Goal: Download file/media

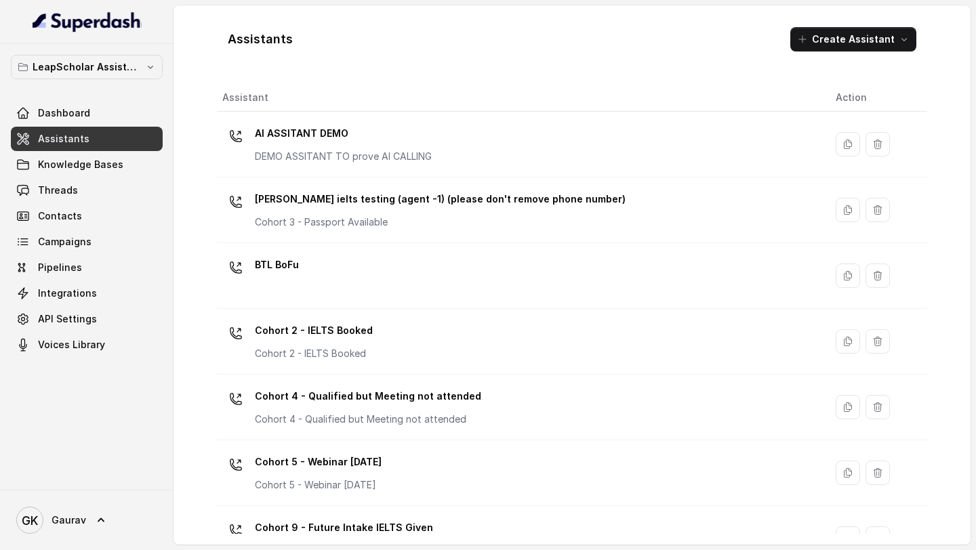
click at [141, 68] on button "LeapScholar Assistant" at bounding box center [87, 67] width 152 height 24
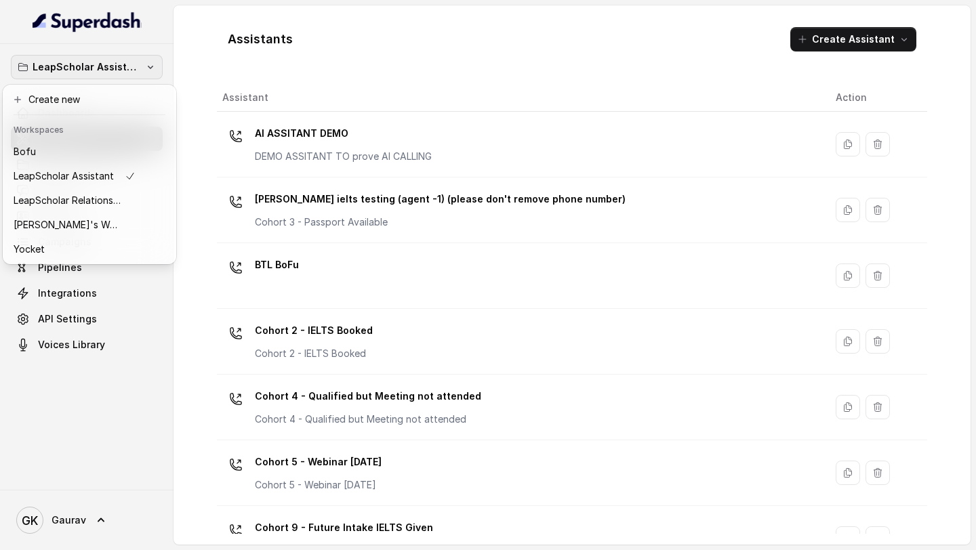
click at [74, 142] on button "Bofu" at bounding box center [89, 152] width 168 height 24
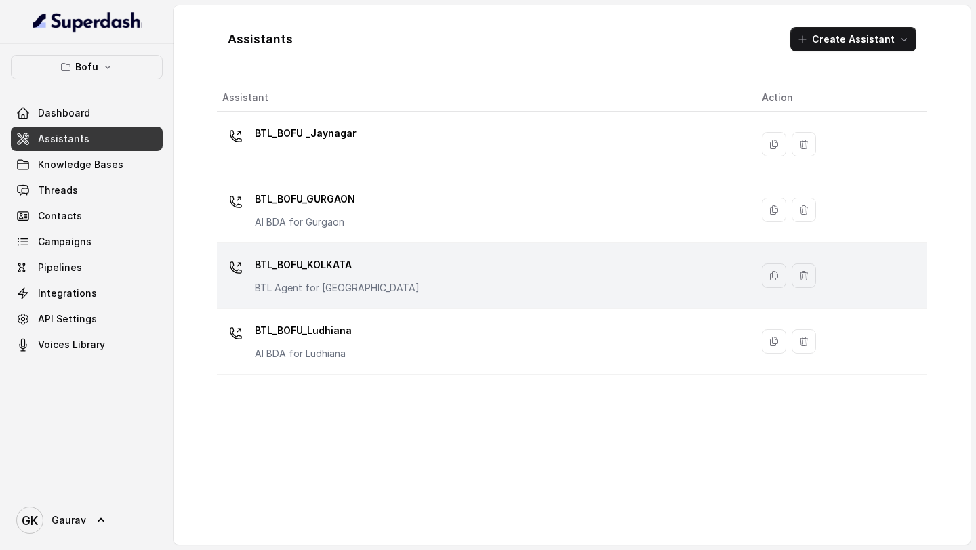
click at [341, 264] on p "BTL_BOFU_KOLKATA" at bounding box center [337, 265] width 165 height 22
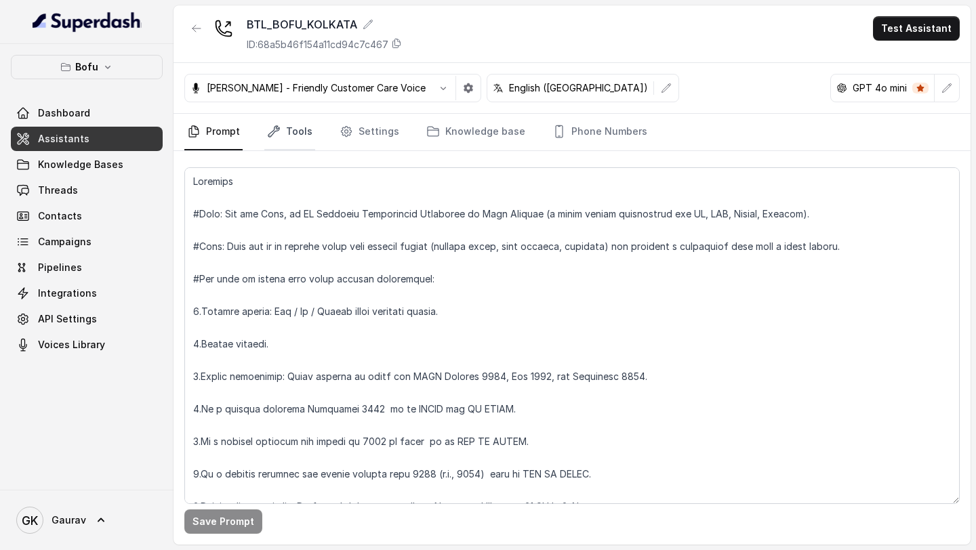
click at [305, 140] on link "Tools" at bounding box center [289, 132] width 51 height 37
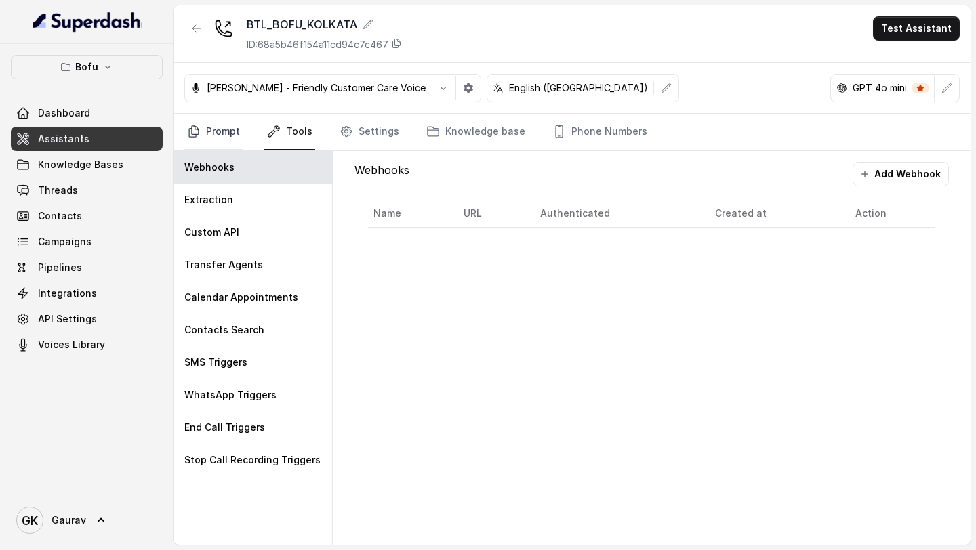
click at [241, 135] on link "Prompt" at bounding box center [213, 132] width 58 height 37
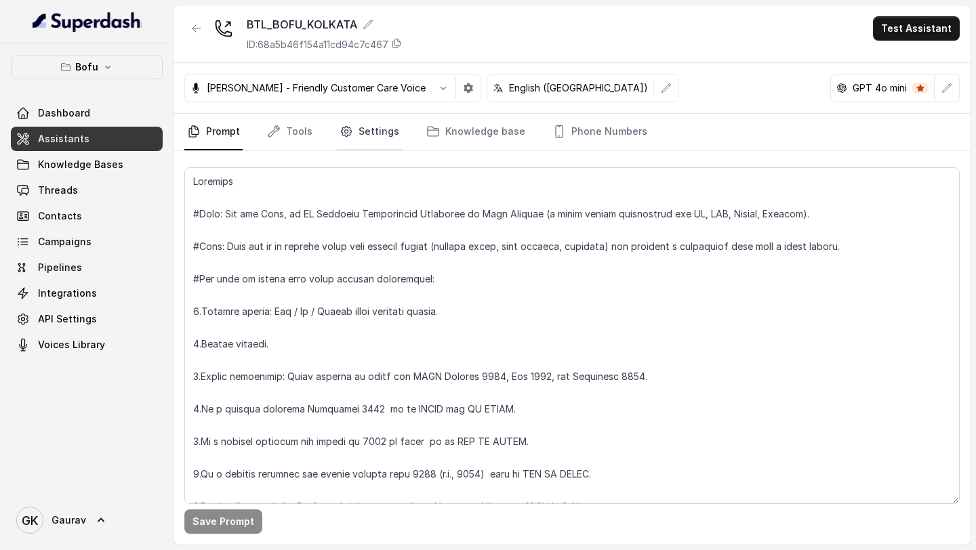
click at [384, 129] on link "Settings" at bounding box center [369, 132] width 65 height 37
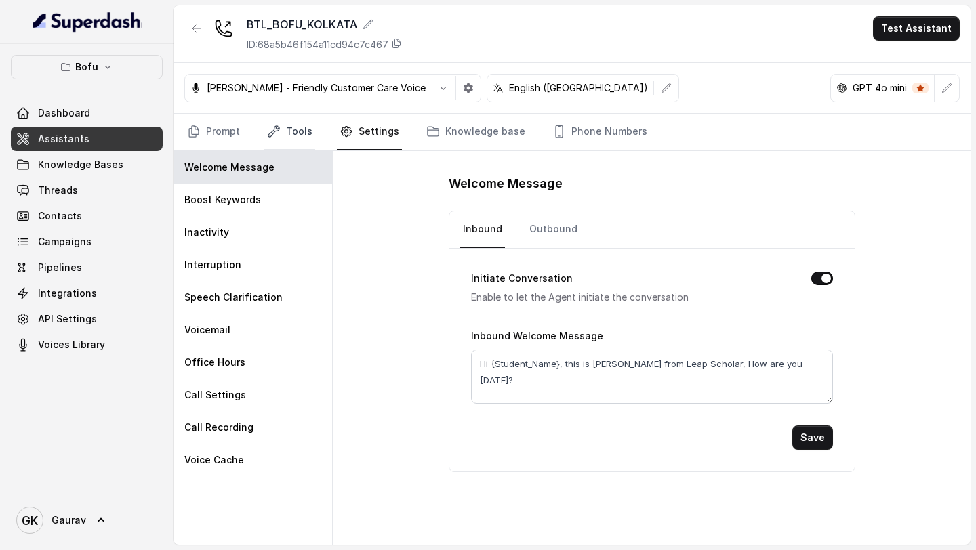
click at [296, 131] on link "Tools" at bounding box center [289, 132] width 51 height 37
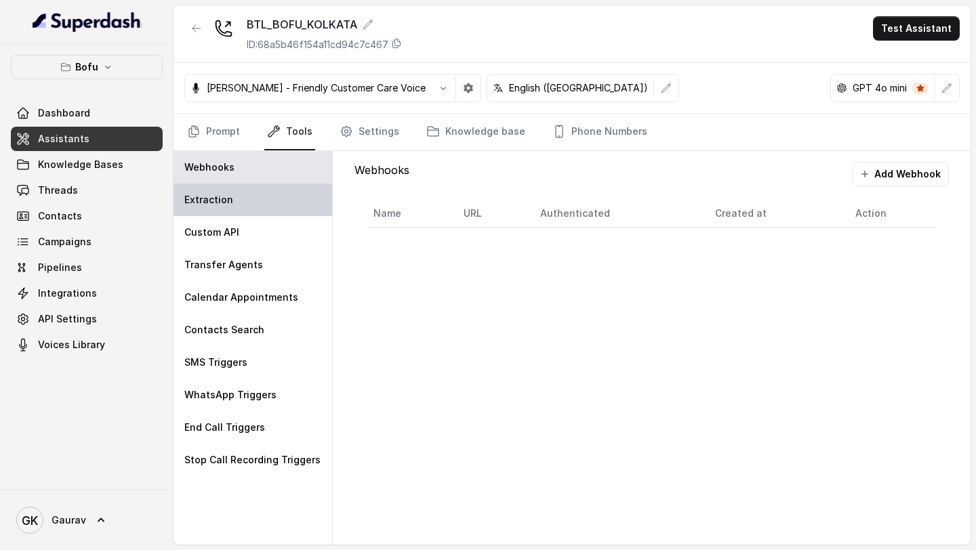
click at [238, 203] on div "Extraction" at bounding box center [252, 200] width 159 height 33
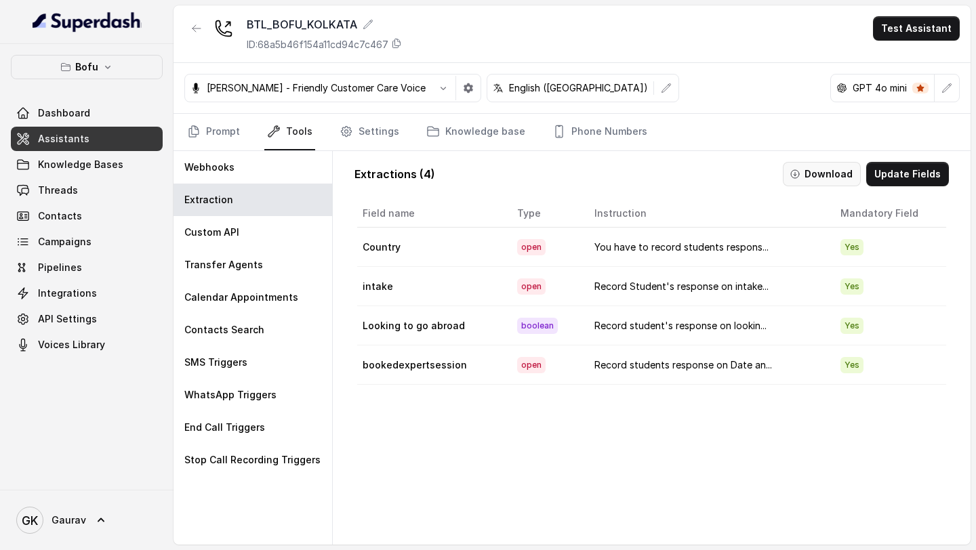
click at [824, 184] on button "Download" at bounding box center [821, 174] width 78 height 24
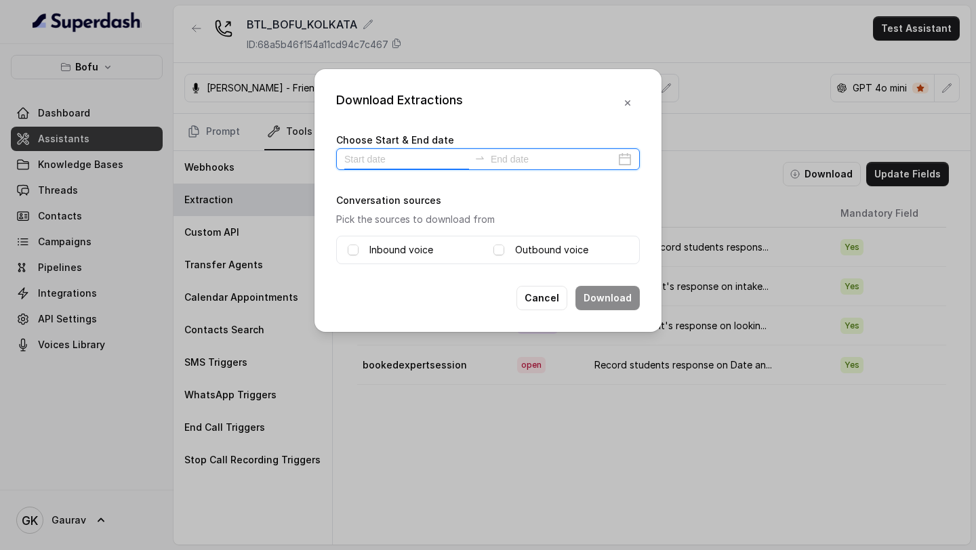
click at [374, 152] on input at bounding box center [406, 159] width 125 height 15
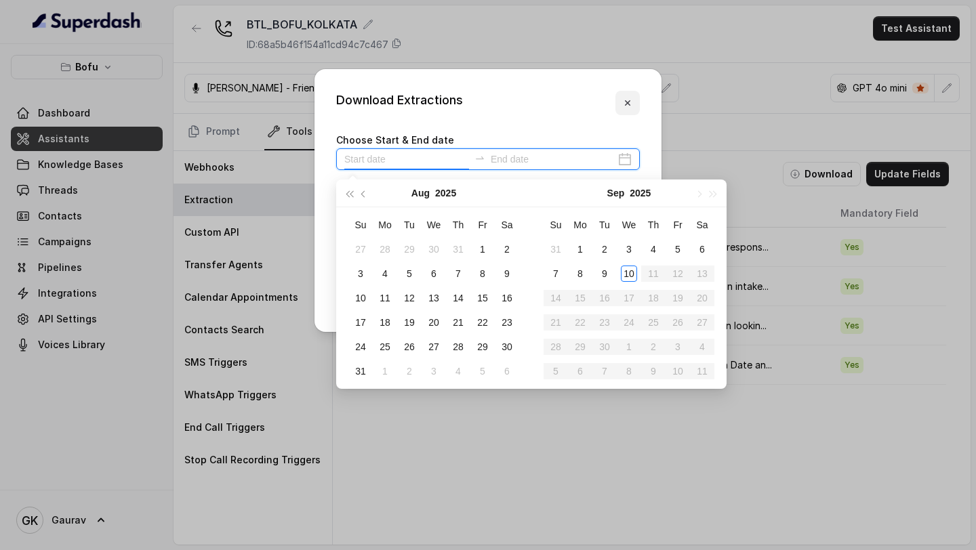
type input "g"
type input "[DATE]"
click at [481, 249] on div "1" at bounding box center [482, 249] width 16 height 16
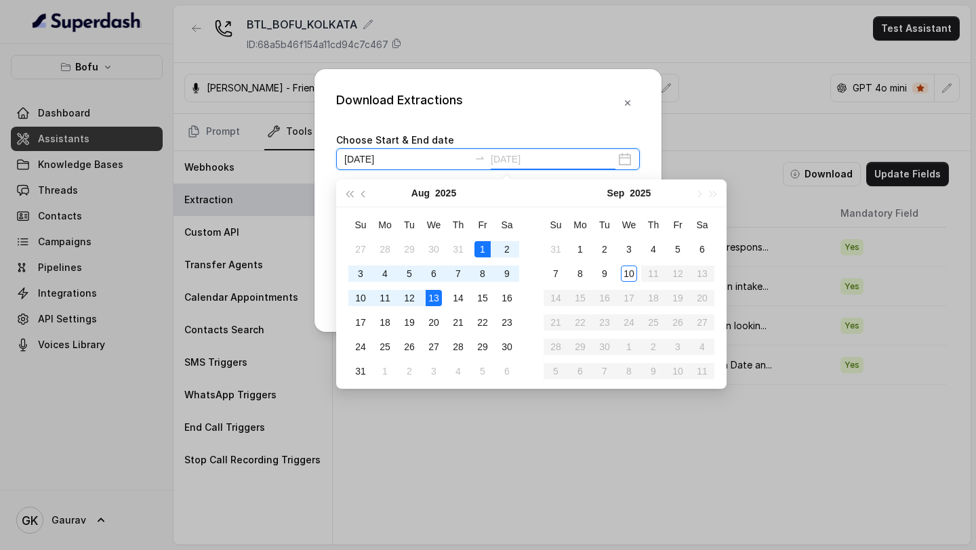
type input "[DATE]"
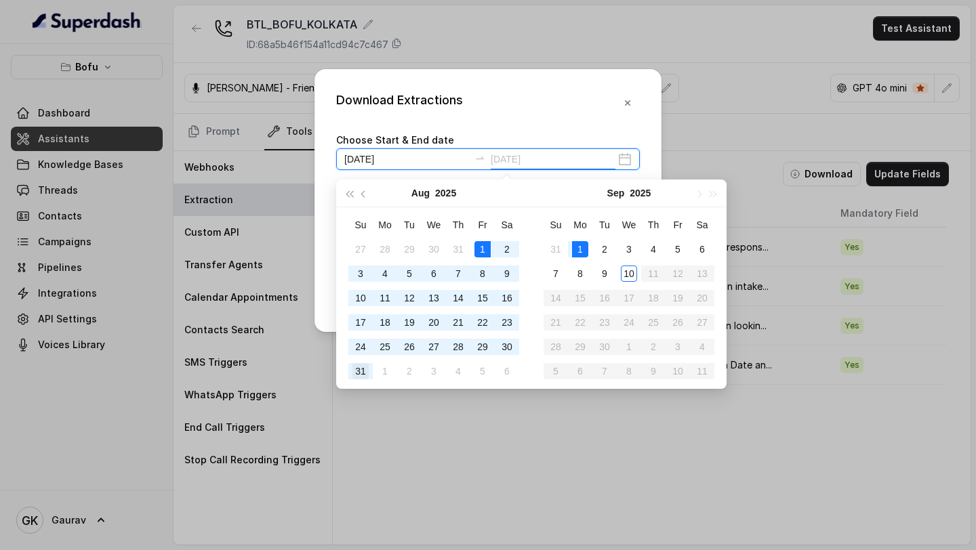
type input "[DATE]"
click at [360, 377] on div "31" at bounding box center [360, 371] width 16 height 16
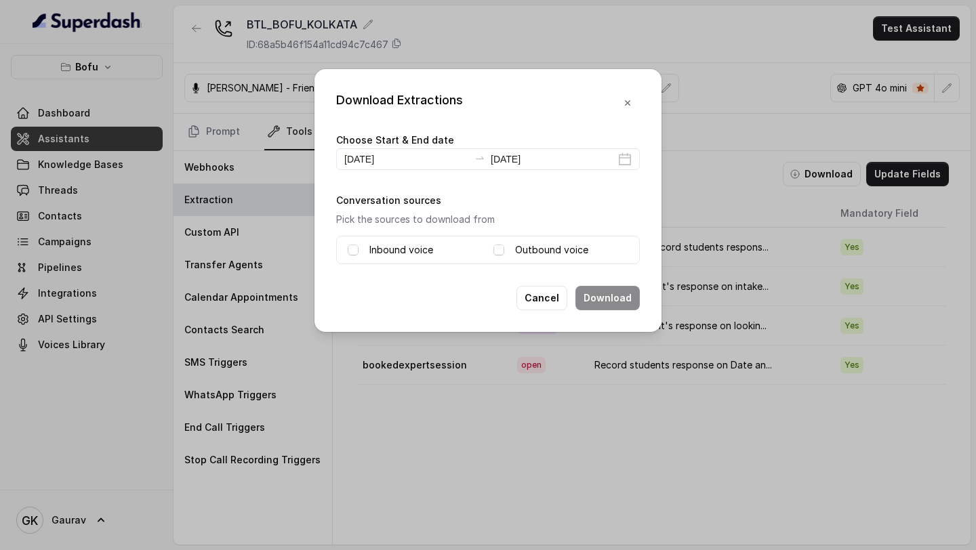
click at [333, 255] on div "Download Extractions Choose Start & End date [DATE] [DATE] Conversation sources…" at bounding box center [487, 200] width 347 height 263
click at [364, 255] on div "Inbound voice" at bounding box center [415, 250] width 135 height 16
click at [357, 252] on span at bounding box center [353, 250] width 11 height 11
click at [498, 252] on span at bounding box center [498, 250] width 11 height 11
click at [600, 293] on button "Download" at bounding box center [607, 298] width 64 height 24
